Goal: Task Accomplishment & Management: Manage account settings

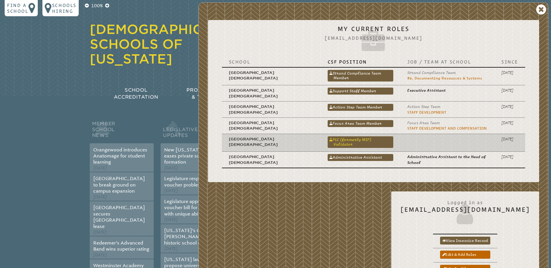
click at [367, 140] on link "PLC (formerly MIP) Validator" at bounding box center [360, 142] width 66 height 12
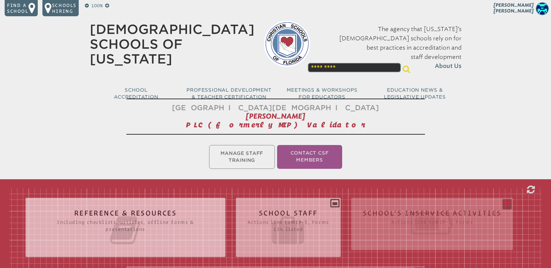
click at [288, 212] on h2 "School Staff Actions link to mip-5 , Forms 154 listed" at bounding box center [288, 228] width 82 height 37
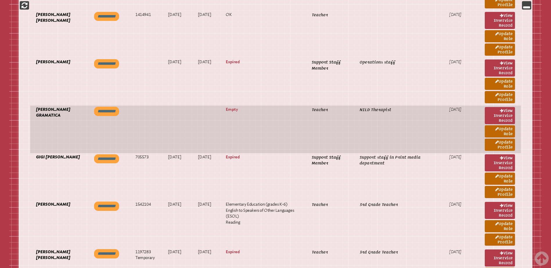
scroll to position [2235, 0]
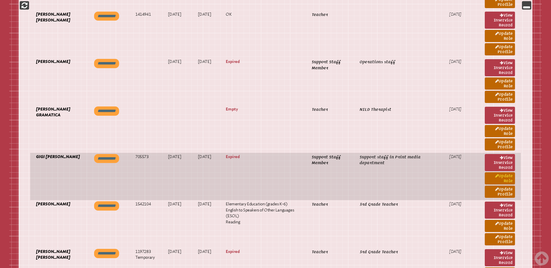
click at [502, 176] on link "Update Role" at bounding box center [499, 178] width 30 height 12
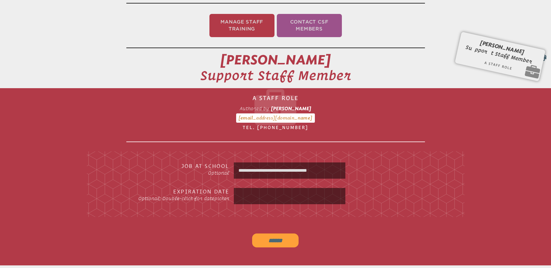
scroll to position [154, 0]
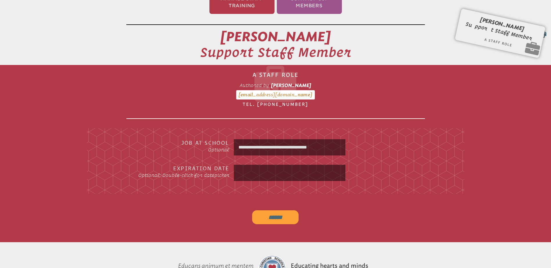
click at [250, 170] on input "text" at bounding box center [289, 173] width 109 height 14
type input "*"
click at [244, 170] on input "text" at bounding box center [289, 173] width 109 height 14
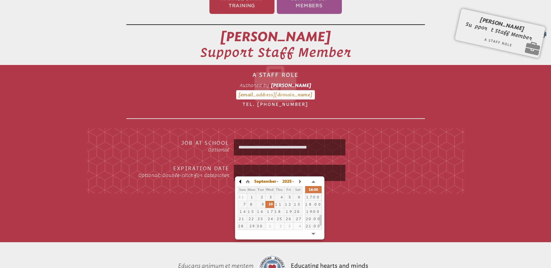
click at [239, 180] on button "button" at bounding box center [240, 181] width 6 height 9
click at [272, 214] on div "17" at bounding box center [269, 212] width 9 height 4
type input "**********"
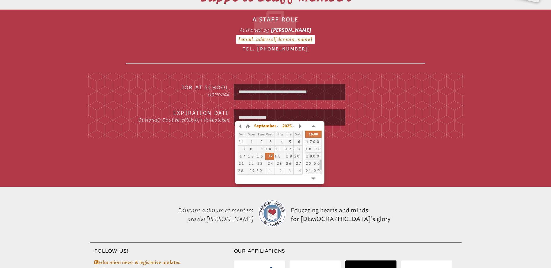
scroll to position [212, 0]
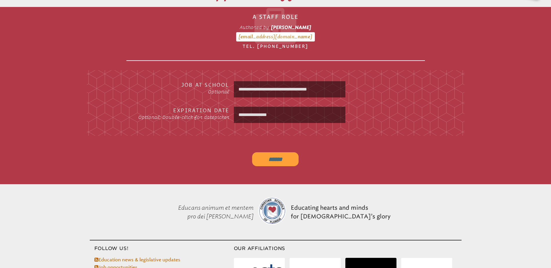
click at [356, 150] on div "open ******" at bounding box center [275, 160] width 218 height 26
click at [275, 155] on input "******" at bounding box center [275, 159] width 46 height 14
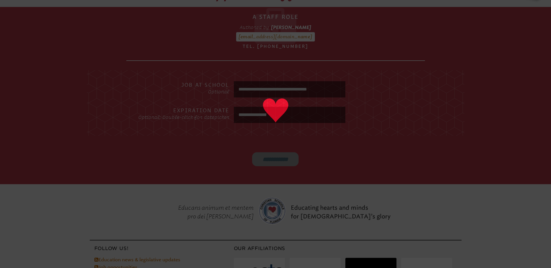
type input "******"
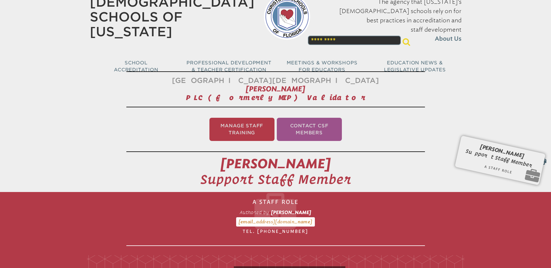
scroll to position [0, 0]
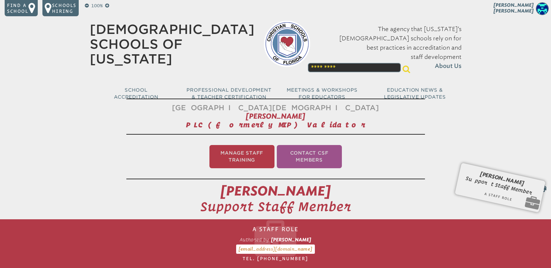
click at [524, 1] on div "100% Find a school Schools Hiring [PERSON_NAME] [PERSON_NAME] My Current Roles …" at bounding box center [275, 55] width 551 height 110
click at [525, 8] on span "[PERSON_NAME]" at bounding box center [513, 7] width 40 height 11
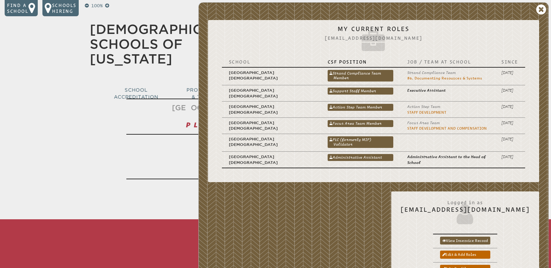
drag, startPoint x: 360, startPoint y: 140, endPoint x: 358, endPoint y: 136, distance: 4.8
click at [360, 140] on link "PLC (formerly MIP) Validator" at bounding box center [360, 142] width 66 height 12
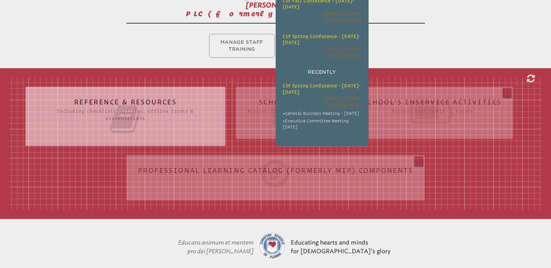
scroll to position [116, 0]
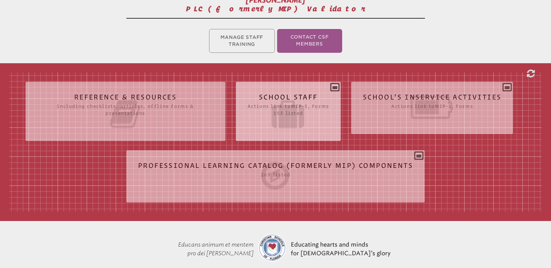
click at [259, 98] on icon at bounding box center [288, 114] width 82 height 33
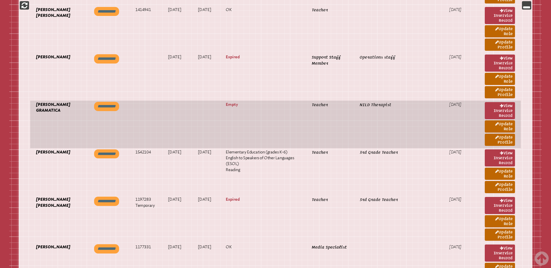
scroll to position [2206, 0]
